Goal: Book appointment/travel/reservation

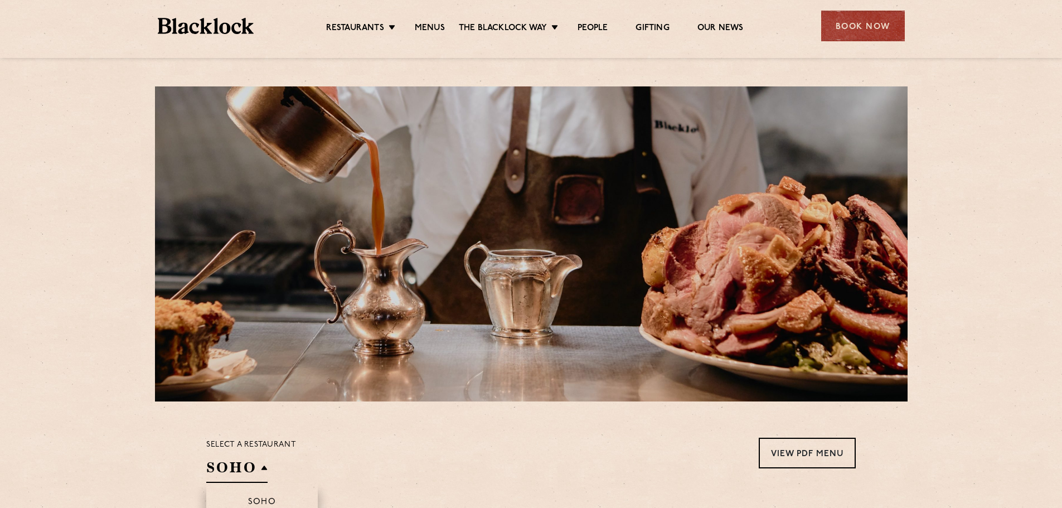
click at [264, 471] on h2 "SOHO" at bounding box center [236, 470] width 61 height 25
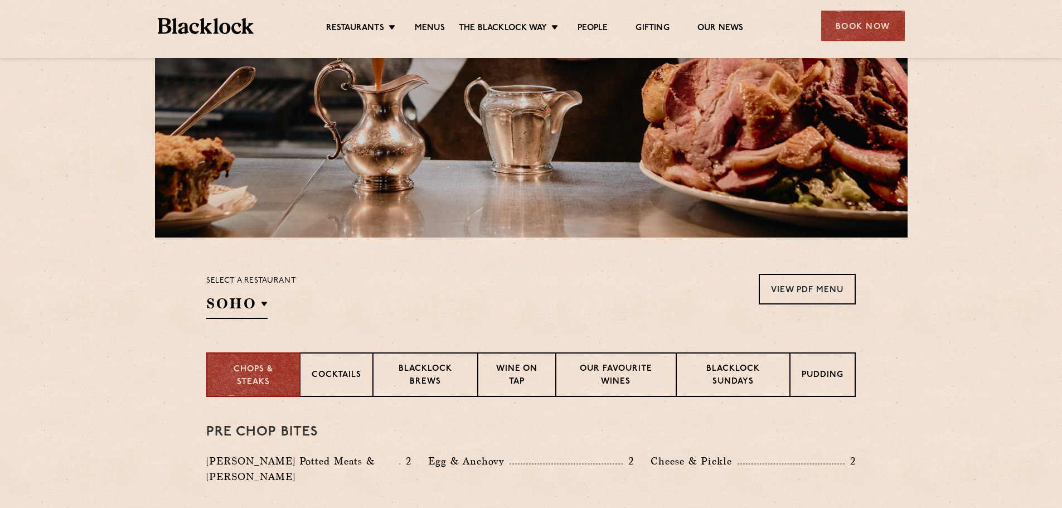
scroll to position [167, 0]
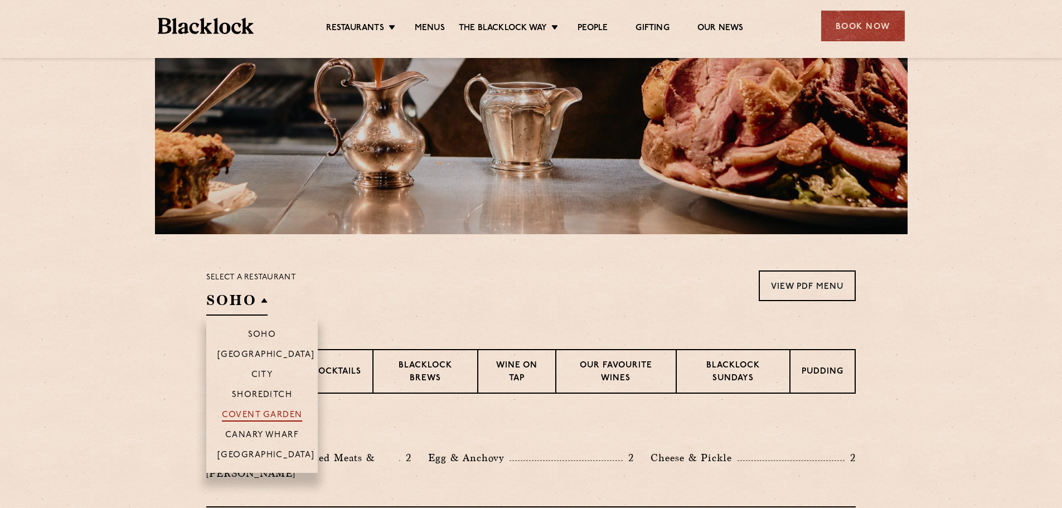
click at [272, 414] on p "Covent Garden" at bounding box center [262, 415] width 81 height 11
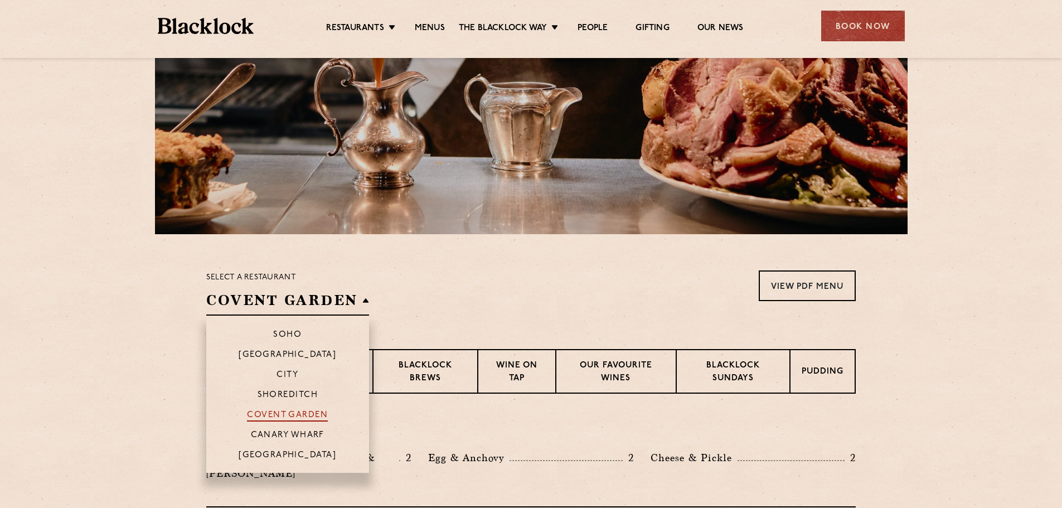
click at [272, 414] on p "Covent Garden" at bounding box center [287, 415] width 81 height 11
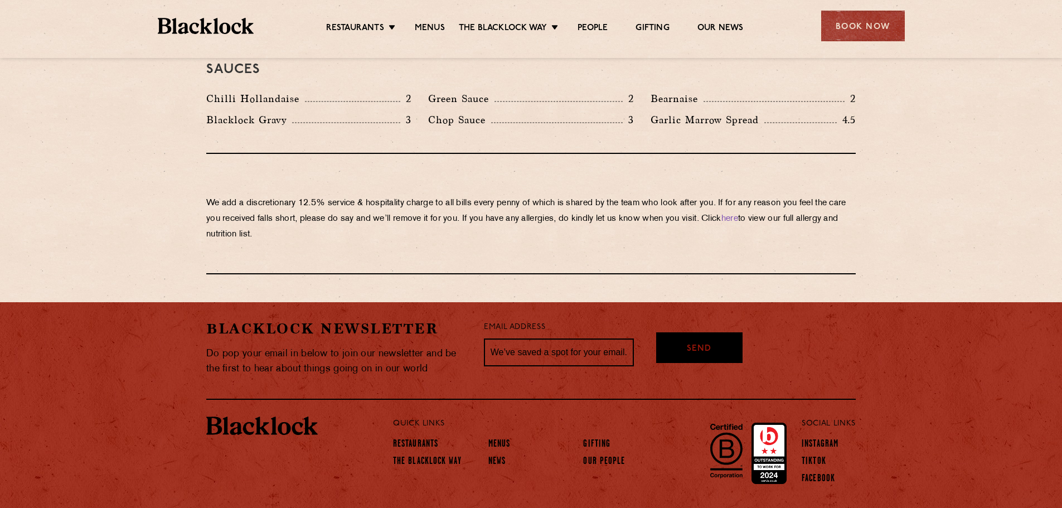
scroll to position [1917, 0]
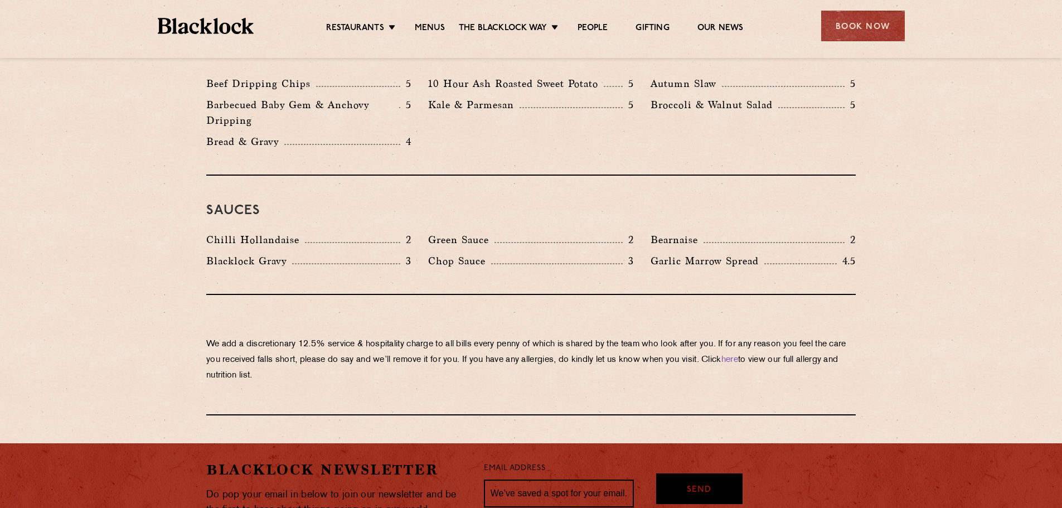
drag, startPoint x: 789, startPoint y: 295, endPoint x: 782, endPoint y: 277, distance: 19.6
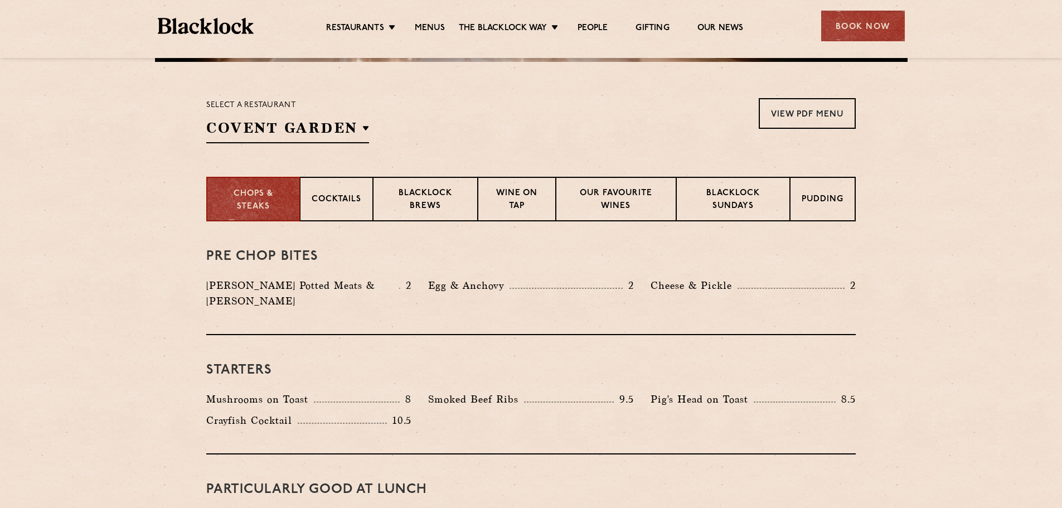
drag, startPoint x: 872, startPoint y: 295, endPoint x: 871, endPoint y: 260, distance: 35.2
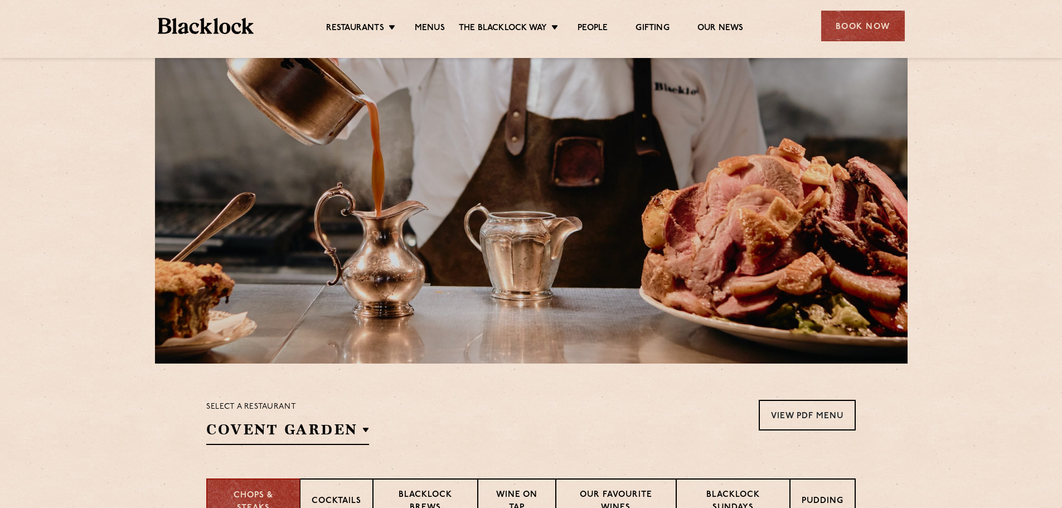
scroll to position [167, 0]
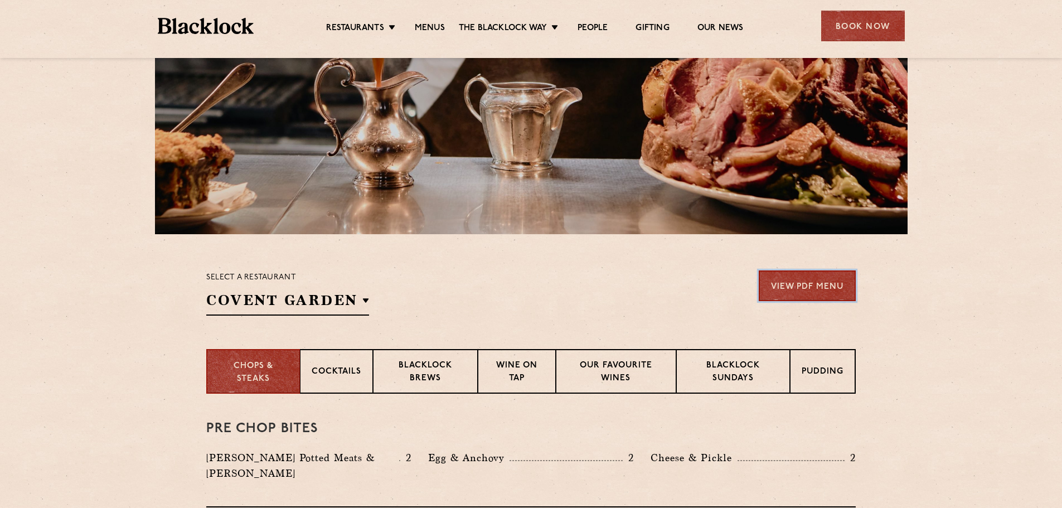
click at [829, 289] on link "View PDF Menu" at bounding box center [807, 285] width 97 height 31
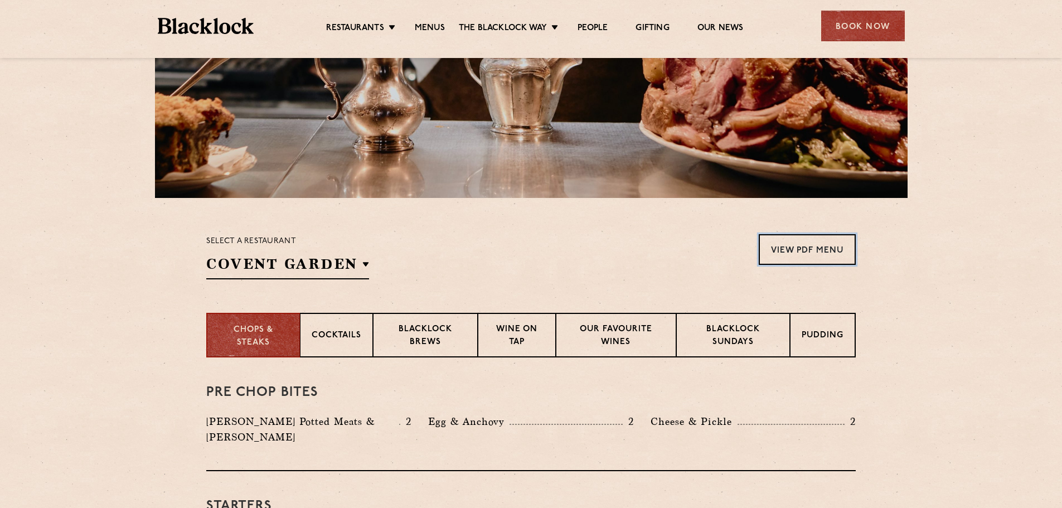
scroll to position [223, 0]
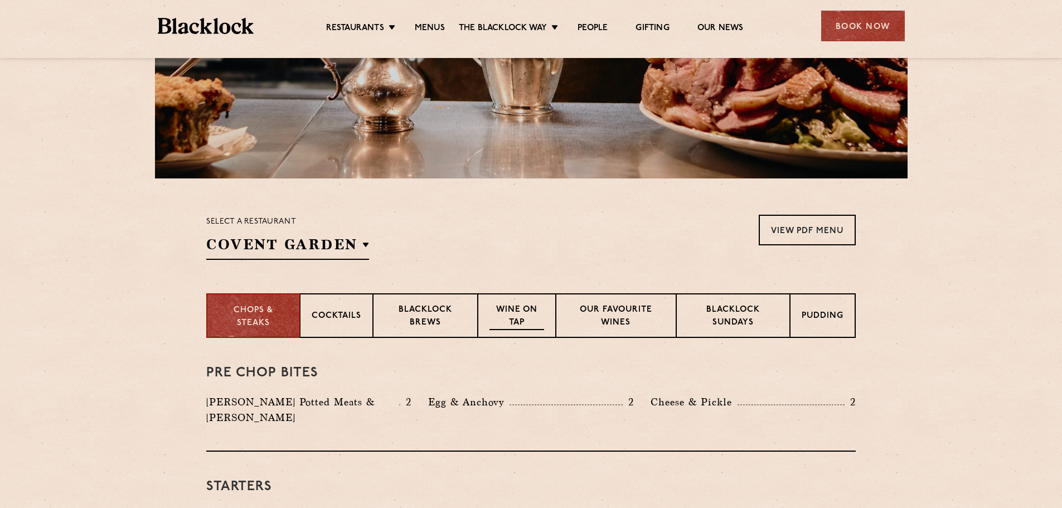
click at [527, 315] on p "Wine on Tap" at bounding box center [516, 317] width 55 height 26
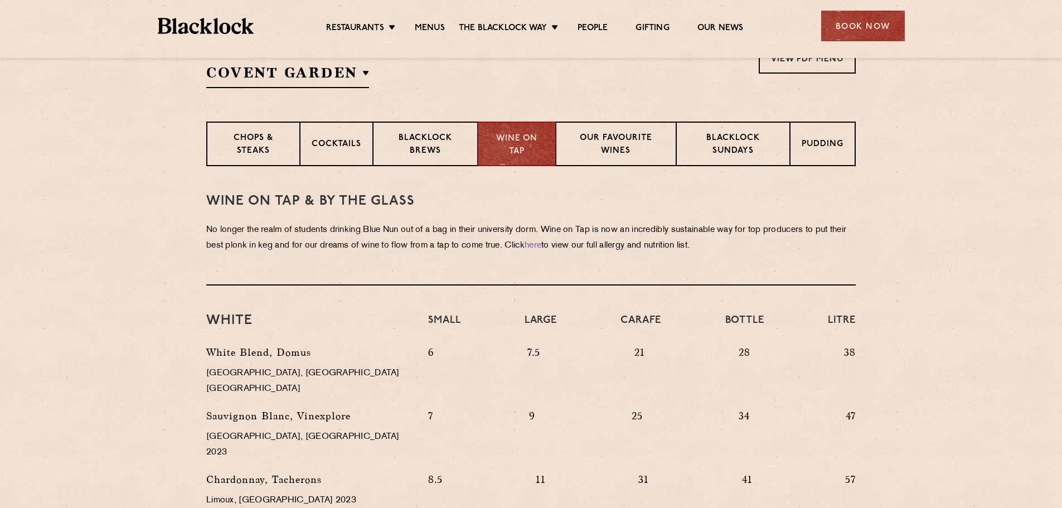
scroll to position [334, 0]
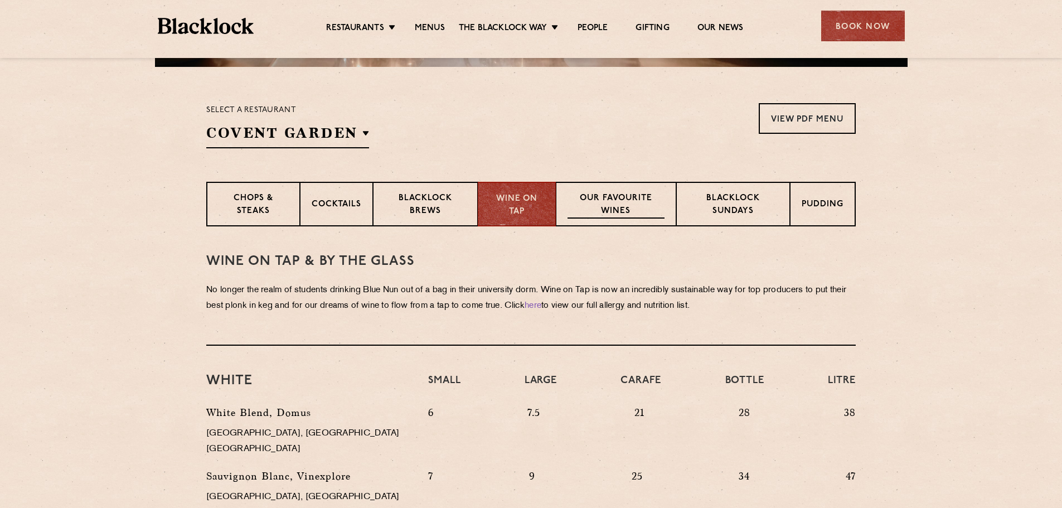
click at [614, 213] on p "Our favourite wines" at bounding box center [615, 205] width 96 height 26
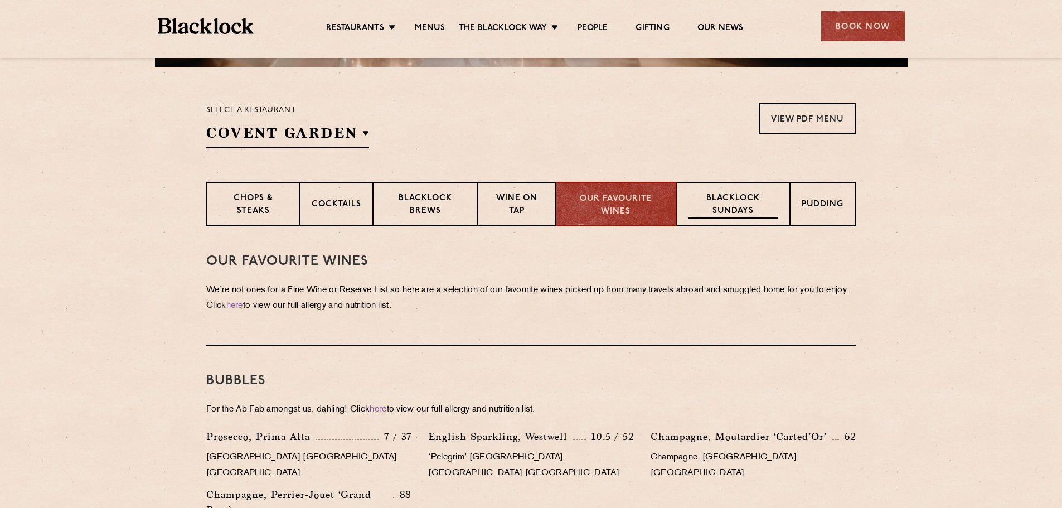
click at [740, 205] on p "Blacklock Sundays" at bounding box center [733, 205] width 90 height 26
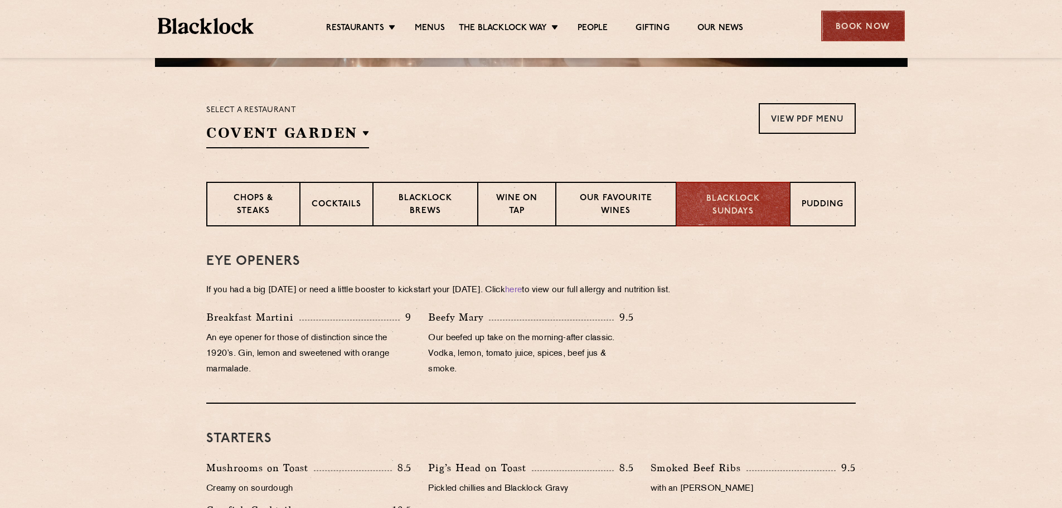
click at [852, 30] on div "Book Now" at bounding box center [863, 26] width 84 height 31
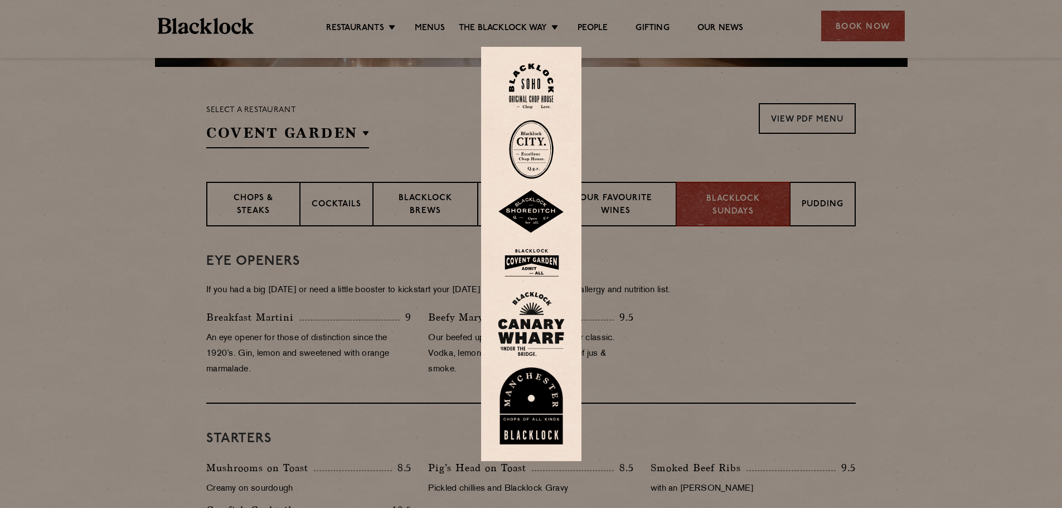
click at [544, 260] on img at bounding box center [531, 263] width 67 height 36
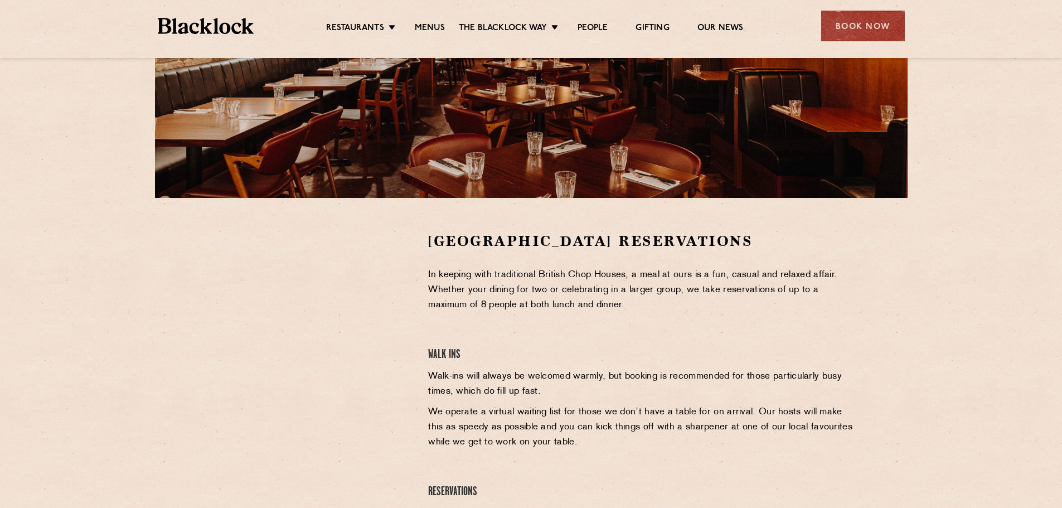
scroll to position [223, 0]
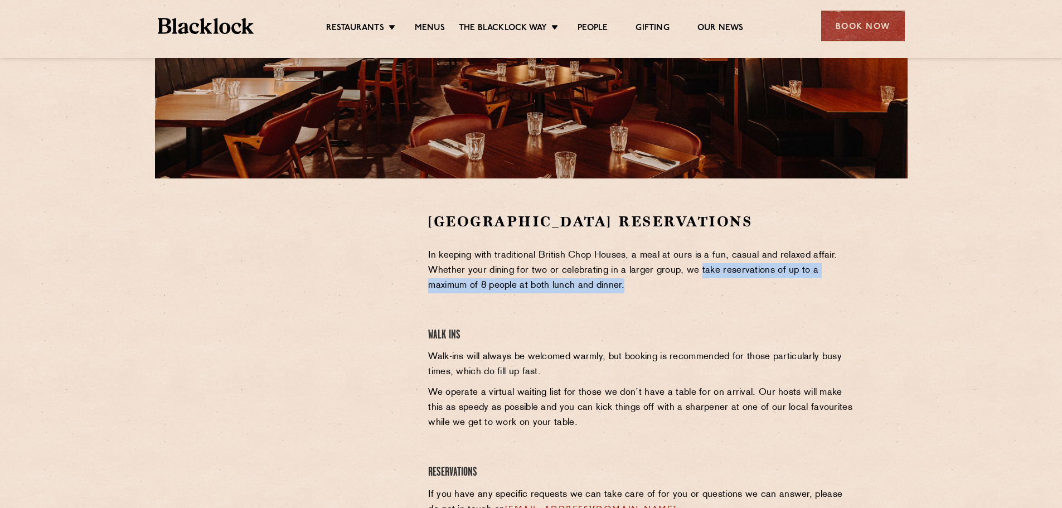
drag, startPoint x: 700, startPoint y: 265, endPoint x: 803, endPoint y: 281, distance: 103.8
click at [803, 281] on p "In keeping with traditional British Chop Houses, a meal at ours is a fun, casua…" at bounding box center [641, 270] width 427 height 45
drag, startPoint x: 483, startPoint y: 266, endPoint x: 749, endPoint y: 283, distance: 266.4
click at [749, 283] on p "In keeping with traditional British Chop Houses, a meal at ours is a fun, casua…" at bounding box center [641, 270] width 427 height 45
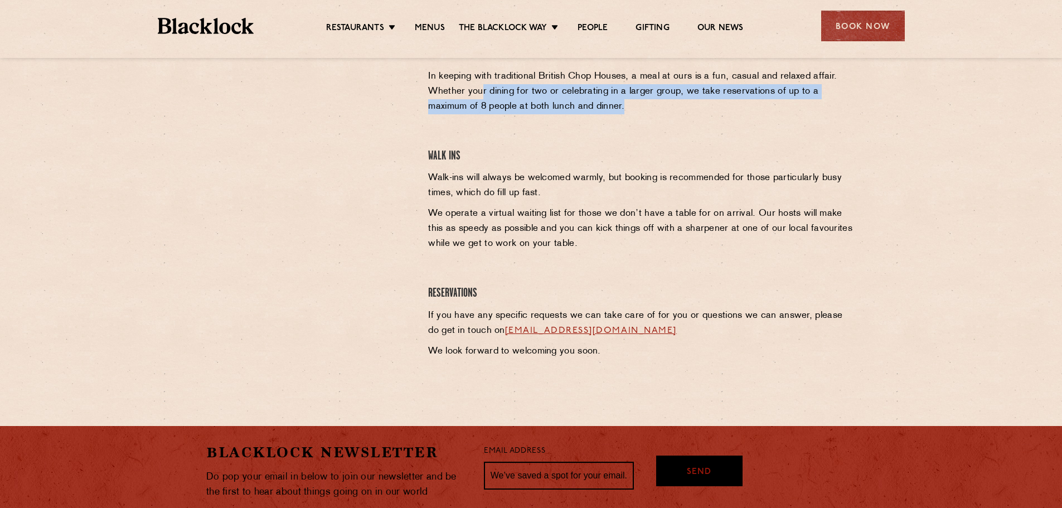
scroll to position [446, 0]
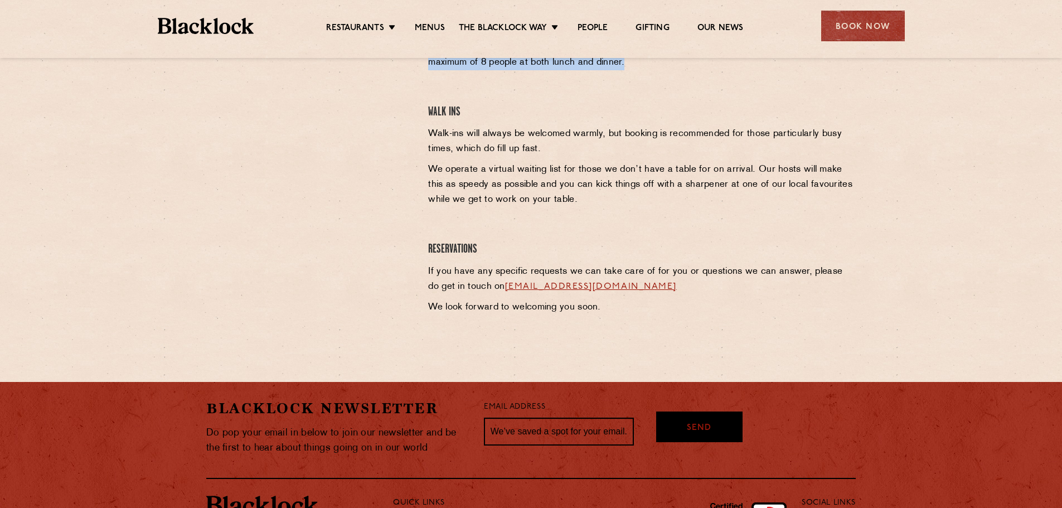
click at [516, 286] on link "[EMAIL_ADDRESS][DOMAIN_NAME]" at bounding box center [591, 286] width 172 height 9
drag, startPoint x: 684, startPoint y: 286, endPoint x: 493, endPoint y: 288, distance: 190.6
click at [493, 288] on p "If you have any specific requests we can take care of for you or questions we c…" at bounding box center [641, 279] width 427 height 30
copy link "[EMAIL_ADDRESS][DOMAIN_NAME]"
